Goal: Navigation & Orientation: Find specific page/section

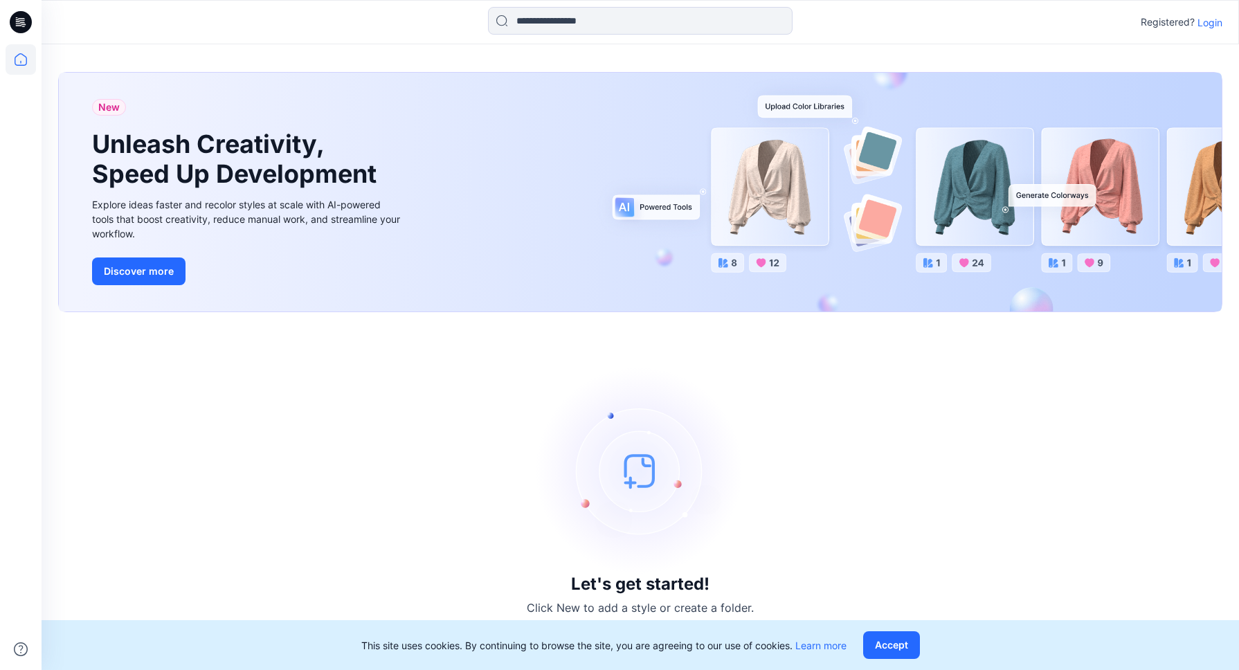
click at [1211, 24] on p "Login" at bounding box center [1209, 22] width 25 height 15
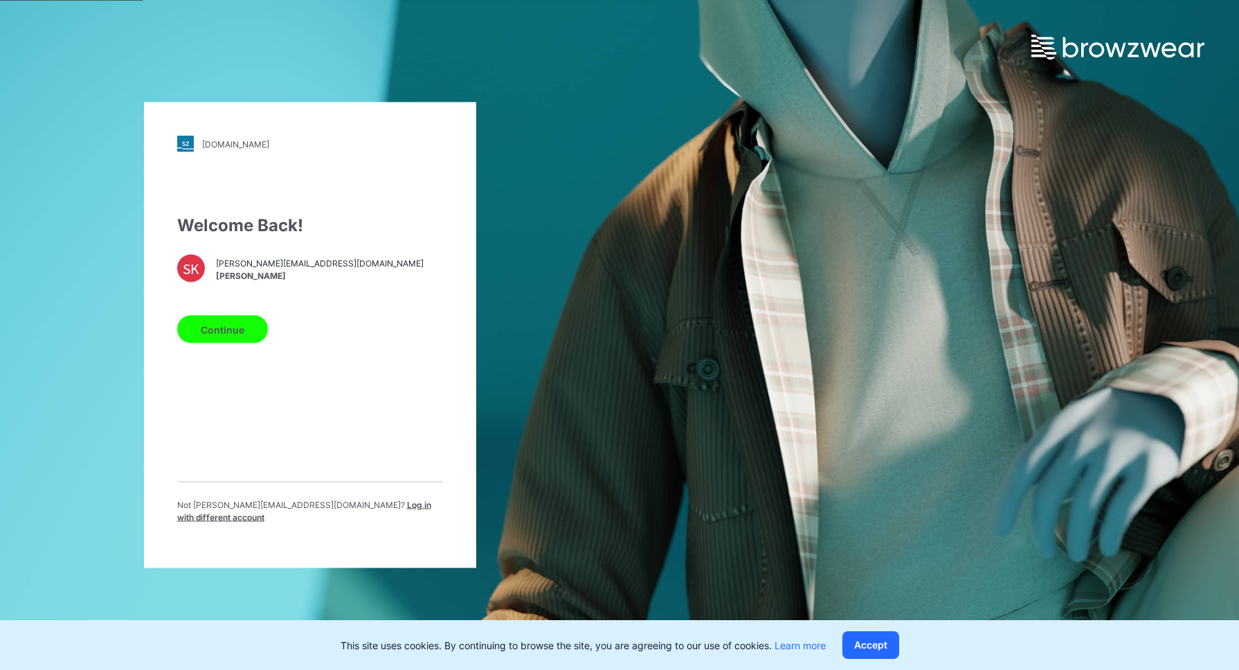
click at [244, 326] on button "Continue" at bounding box center [222, 330] width 91 height 28
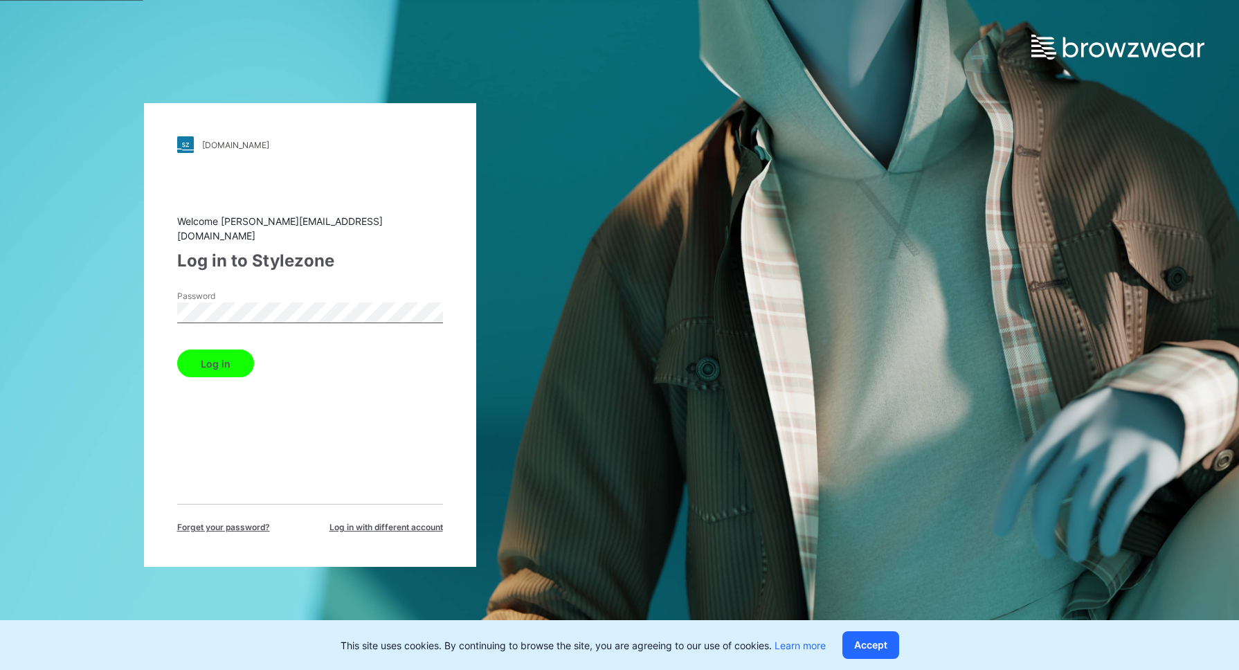
click at [231, 354] on button "Log in" at bounding box center [215, 364] width 77 height 28
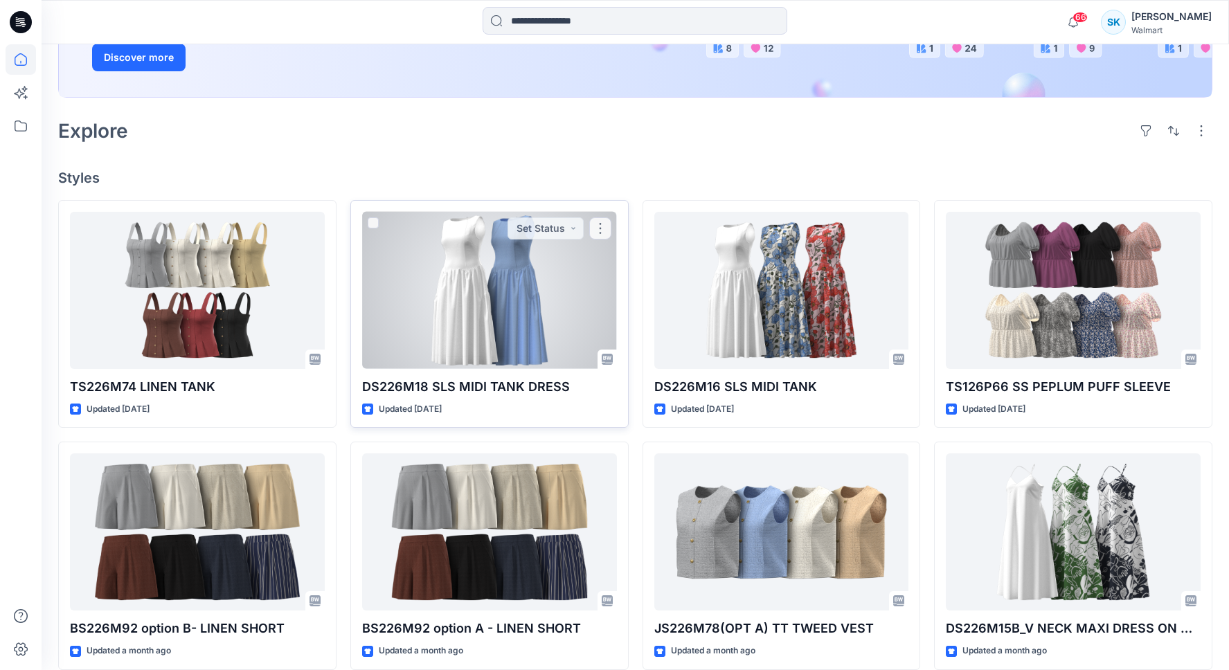
scroll to position [280, 0]
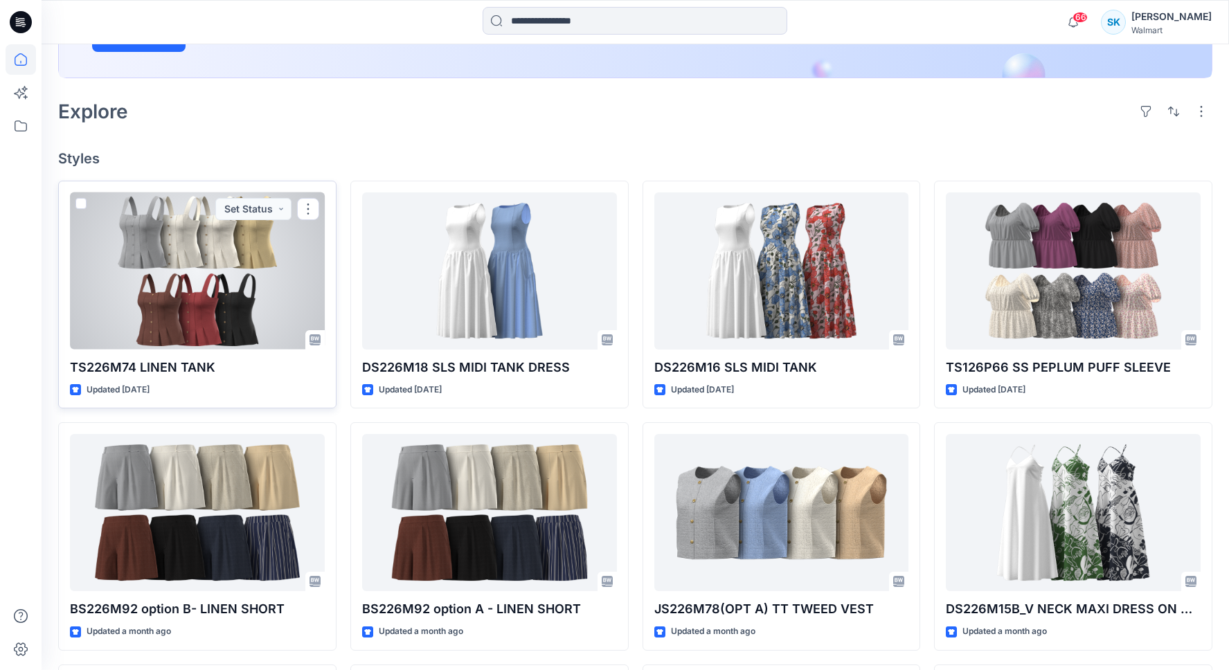
click at [176, 256] on div at bounding box center [197, 270] width 255 height 157
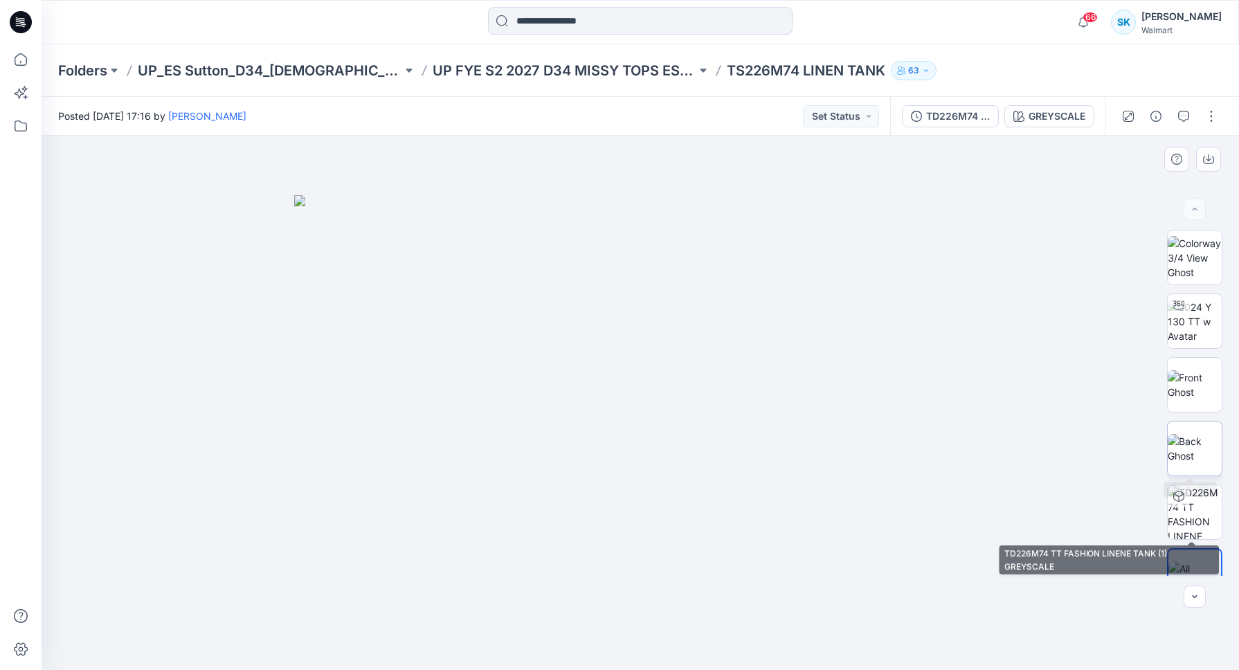
click at [1190, 434] on img at bounding box center [1195, 448] width 54 height 29
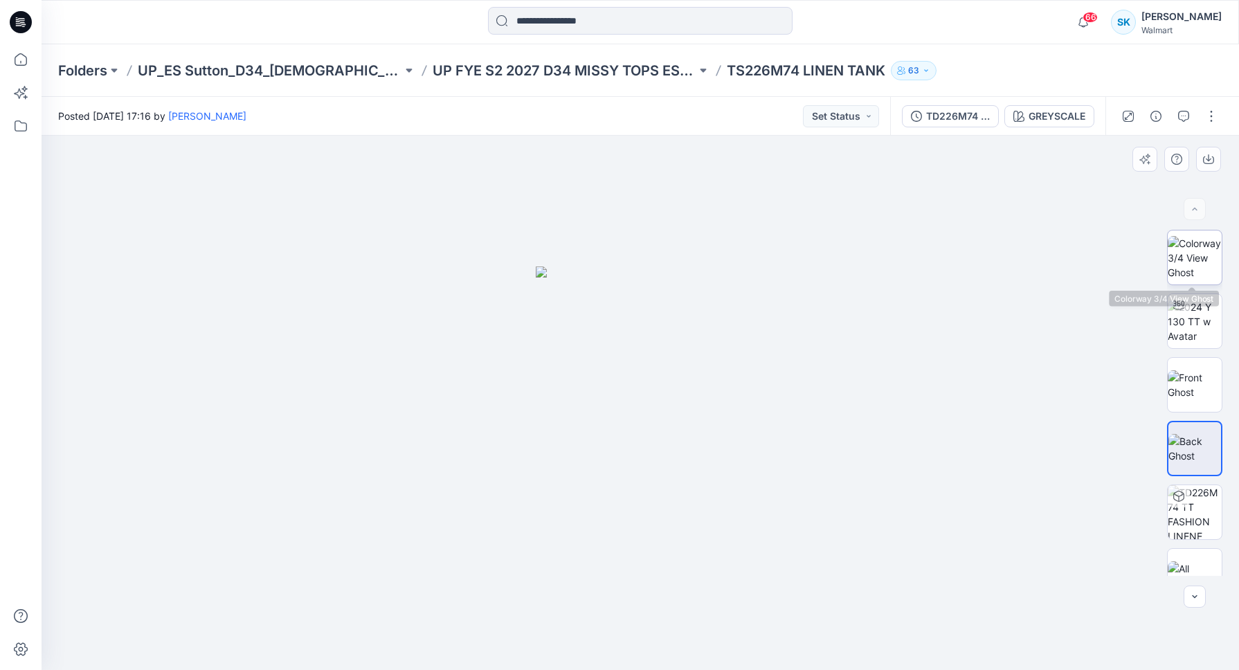
click at [1185, 267] on img at bounding box center [1195, 258] width 54 height 44
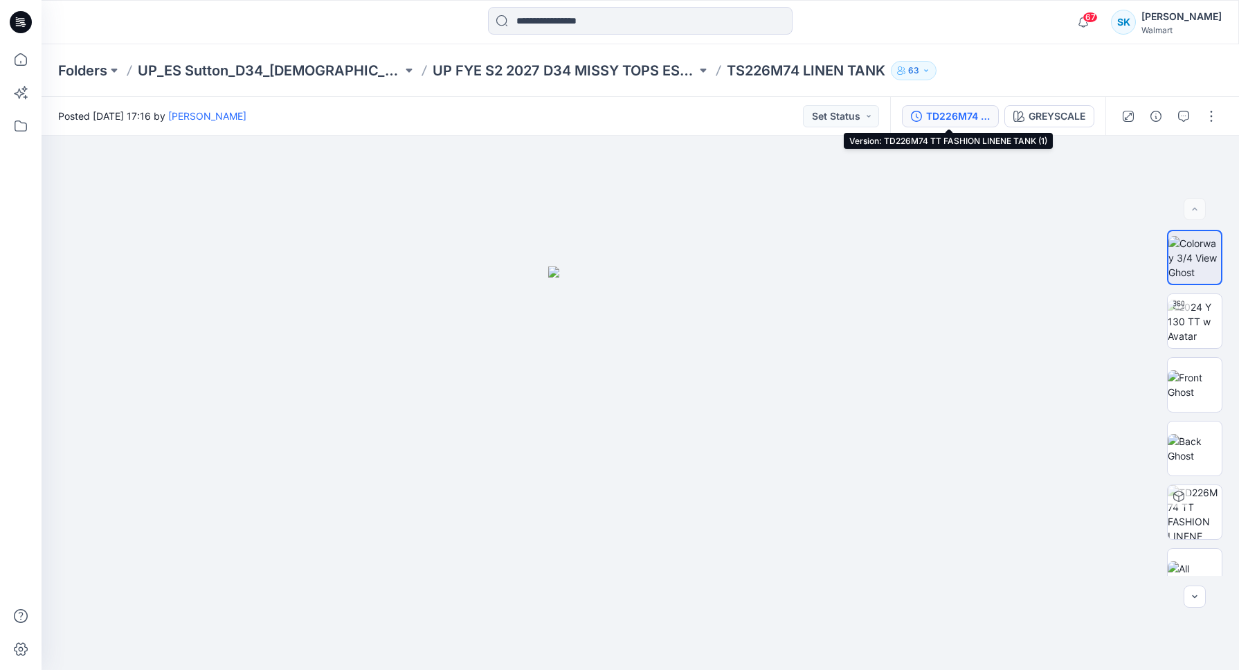
click at [948, 116] on div "TD226M74 TT FASHION LINENE TANK (1)" at bounding box center [958, 116] width 64 height 15
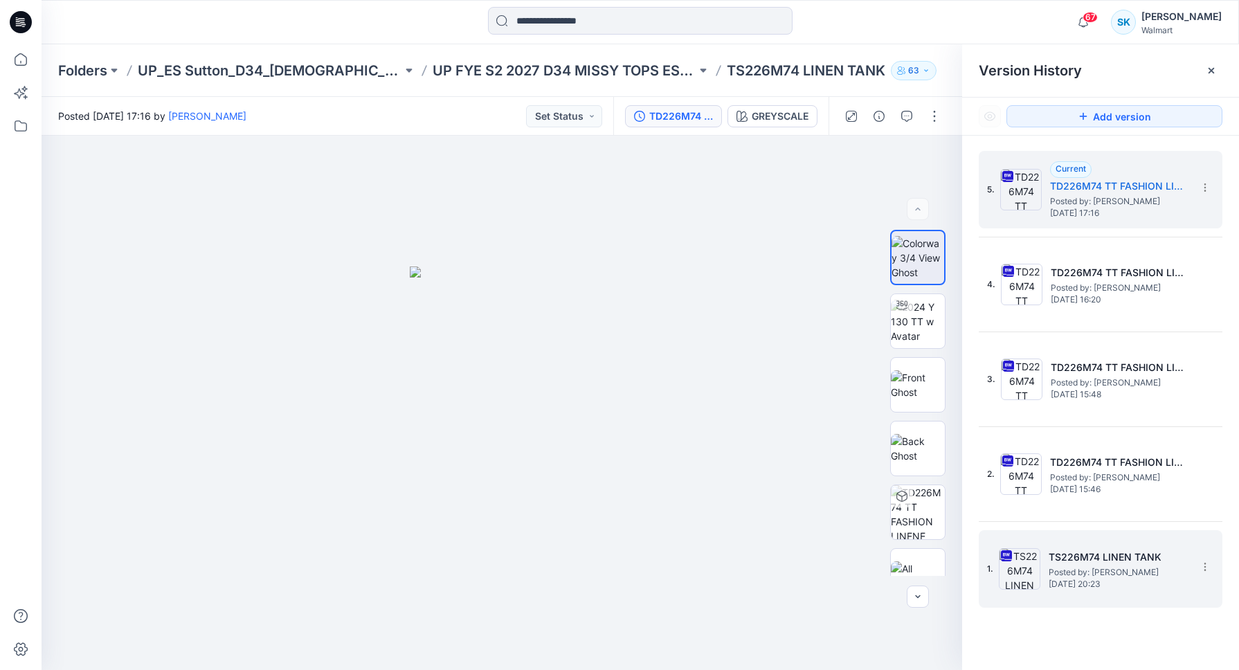
click at [1175, 550] on h5 "TS226M74 LINEN TANK" at bounding box center [1118, 557] width 138 height 17
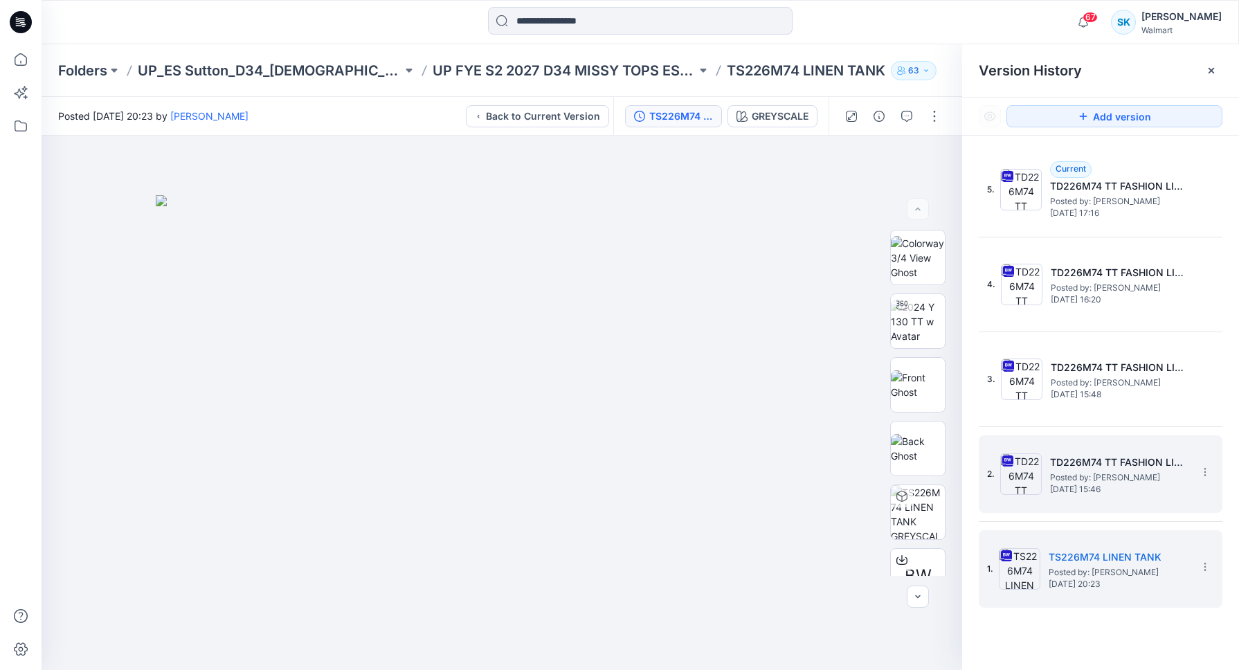
click at [1181, 450] on div "2. TD226M74 TT FASHION LINENE TANK Posted by: [PERSON_NAME] [DATE] 15:46" at bounding box center [1091, 474] width 208 height 66
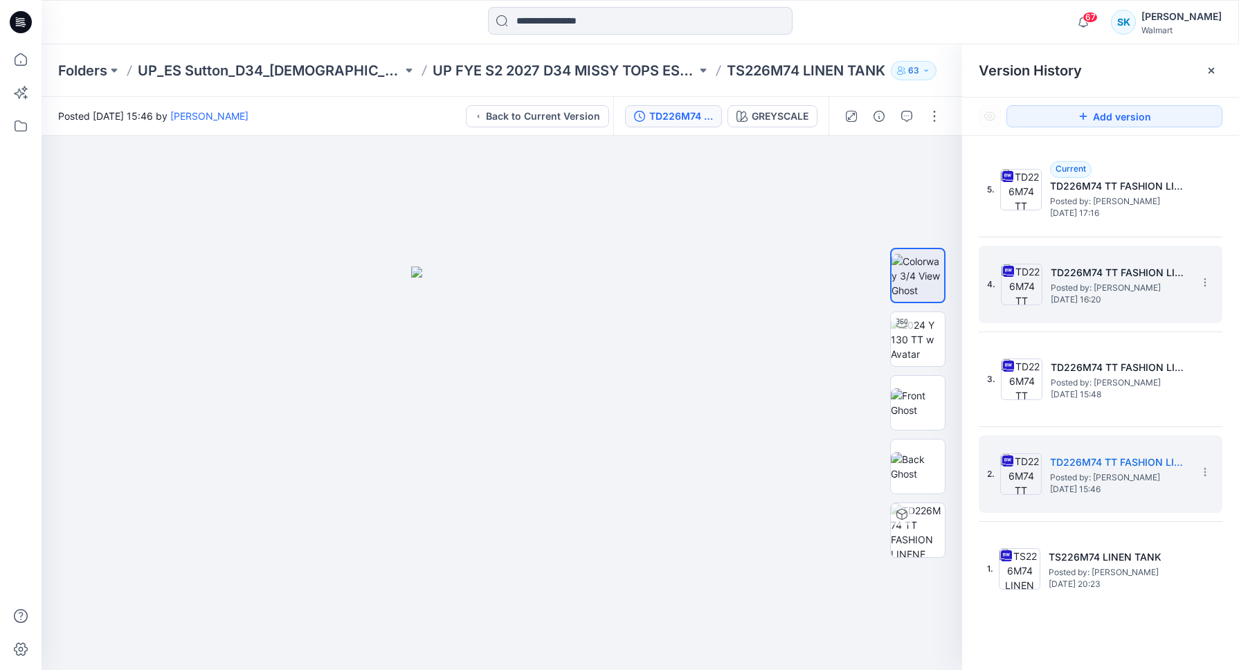
click at [1096, 256] on div "4. TD226M74 TT FASHION LINENE TANK (1) Posted by: [PERSON_NAME] [DATE] 16:20" at bounding box center [1091, 284] width 208 height 66
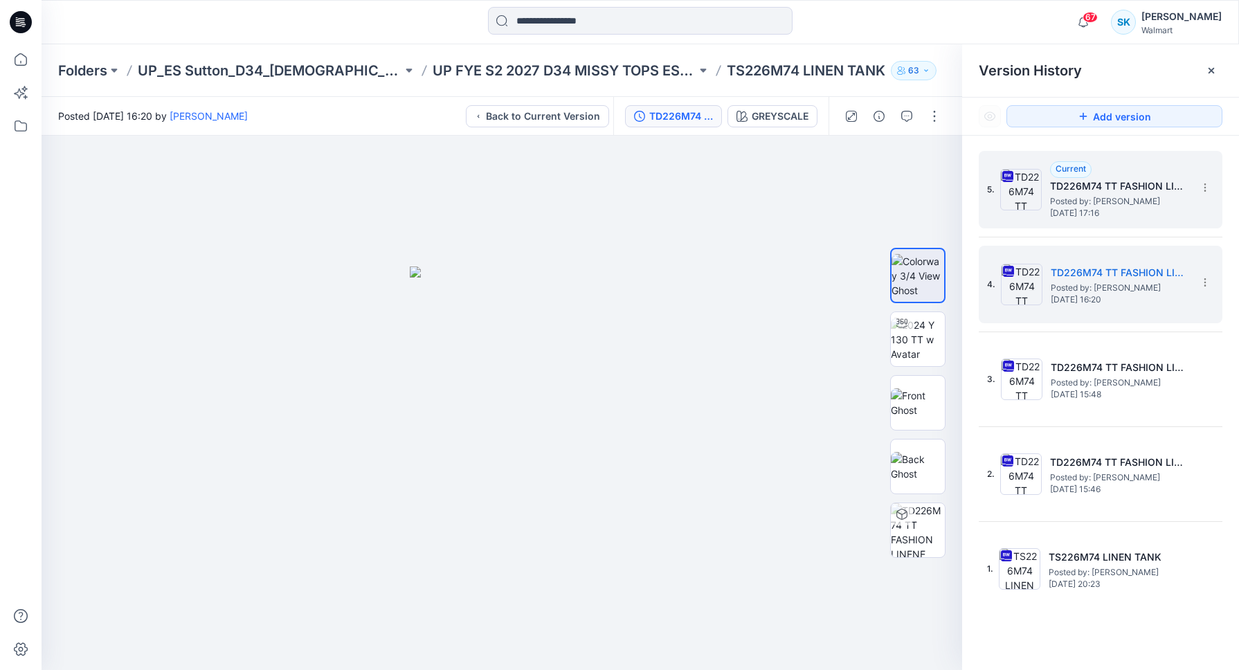
click at [1125, 170] on div "Current TD226M74 TT FASHION LINENE TANK (1) Posted by: [PERSON_NAME] [DATE] 17:…" at bounding box center [1119, 189] width 138 height 57
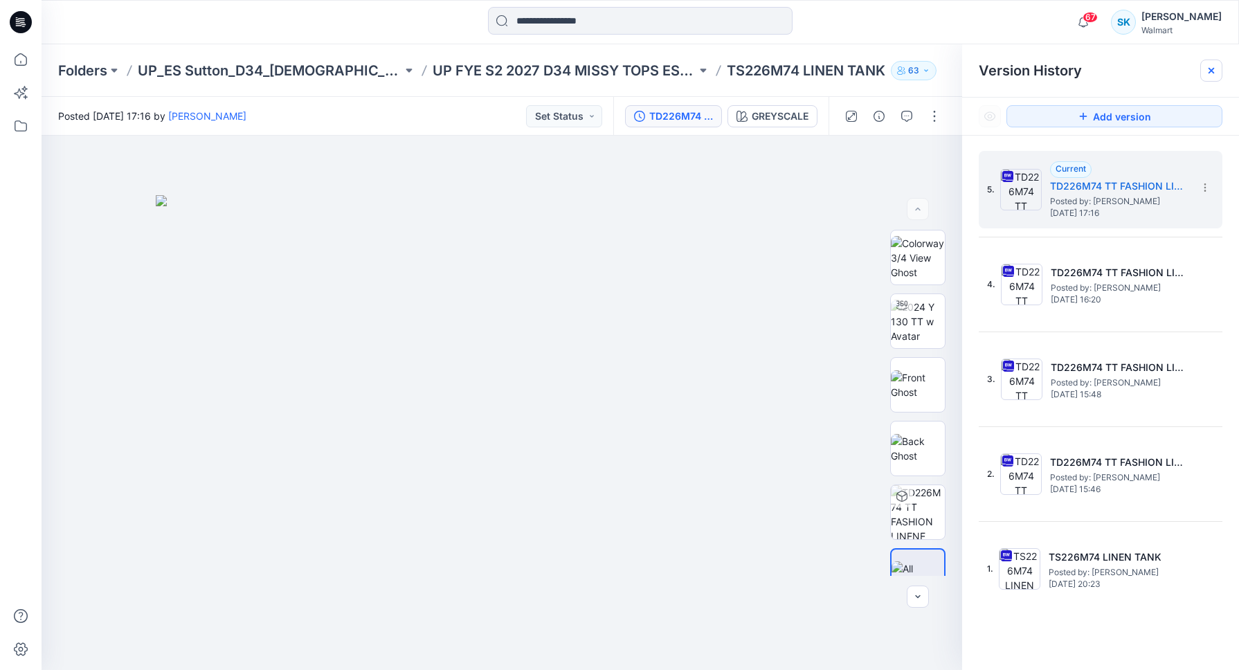
click at [1211, 71] on icon at bounding box center [1212, 71] width 6 height 6
